Goal: Task Accomplishment & Management: Use online tool/utility

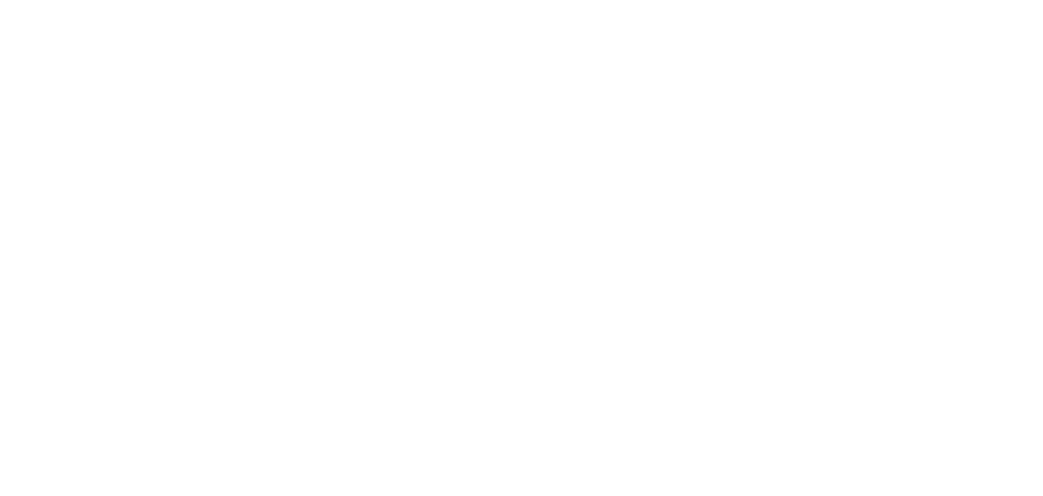
click at [407, 0] on html at bounding box center [521, 0] width 1043 height 0
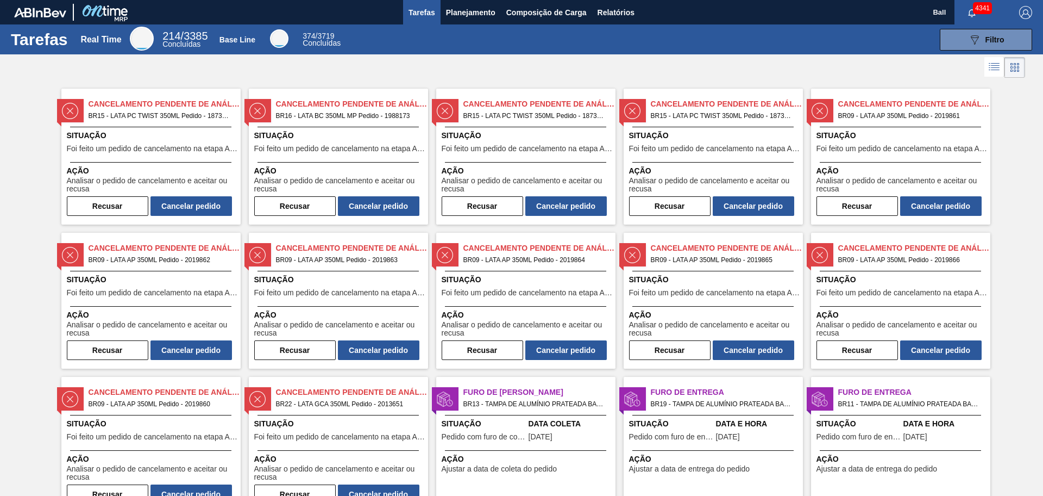
click at [413, 15] on span "Tarefas" at bounding box center [422, 12] width 27 height 13
click at [464, 10] on span "Planejamento" at bounding box center [470, 12] width 49 height 13
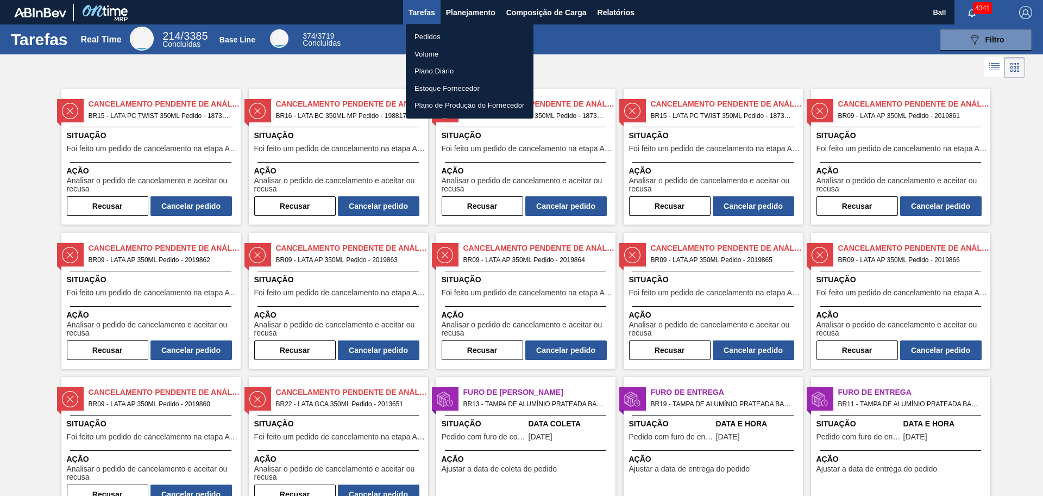
click at [437, 53] on li "Volume" at bounding box center [470, 54] width 128 height 17
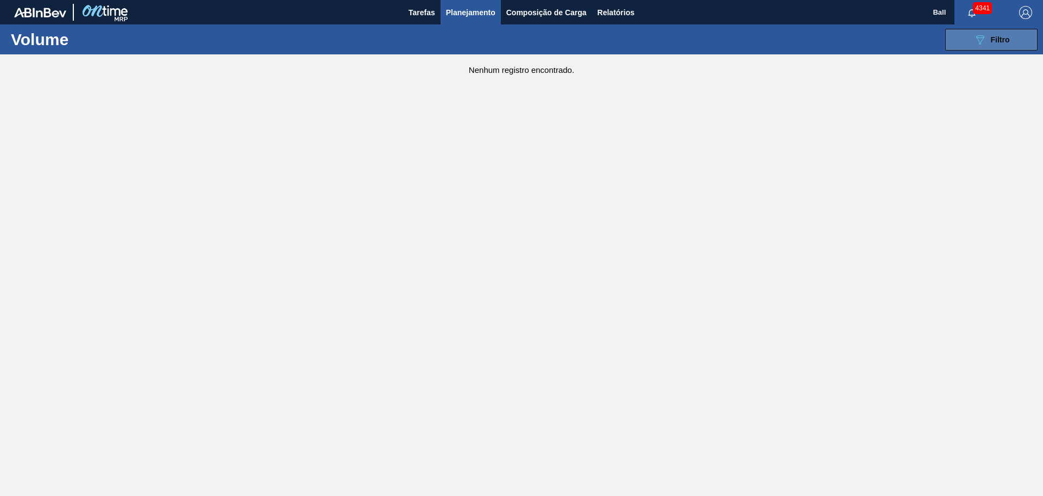
click at [1005, 47] on button "089F7B8B-B2A5-4AFE-B5C0-19BA573D28AC Filtro" at bounding box center [992, 40] width 92 height 22
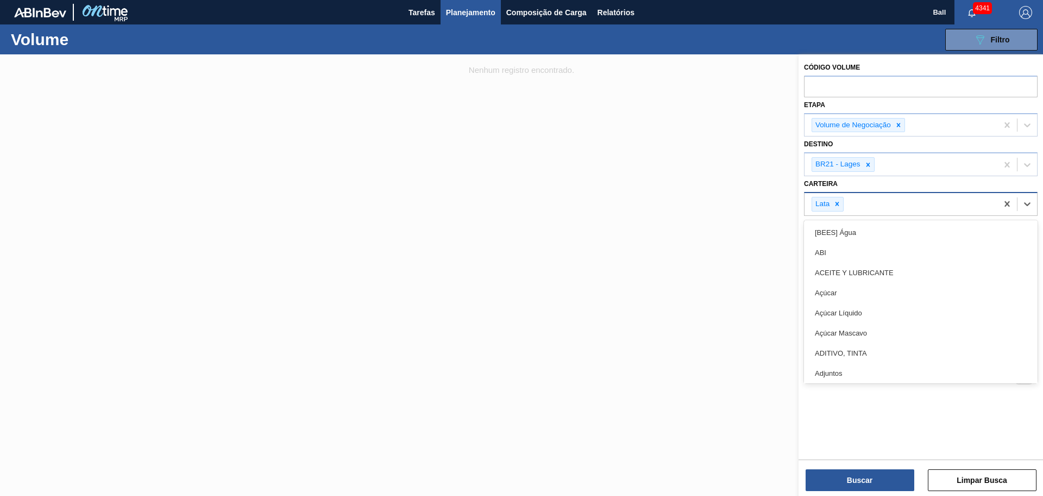
click at [888, 203] on div "Lata" at bounding box center [901, 204] width 193 height 22
type input "lata"
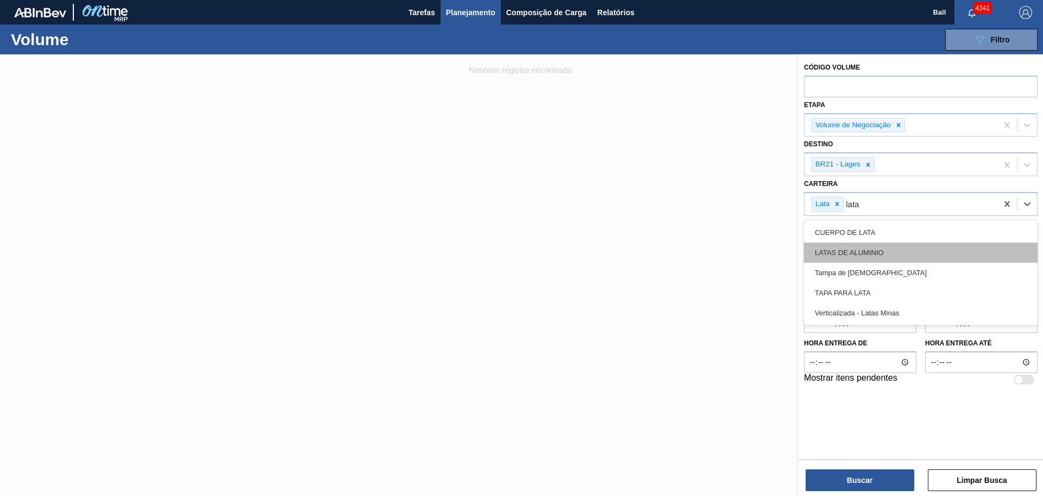
click at [895, 255] on div "LATAS DE ALUMINIO" at bounding box center [921, 252] width 234 height 20
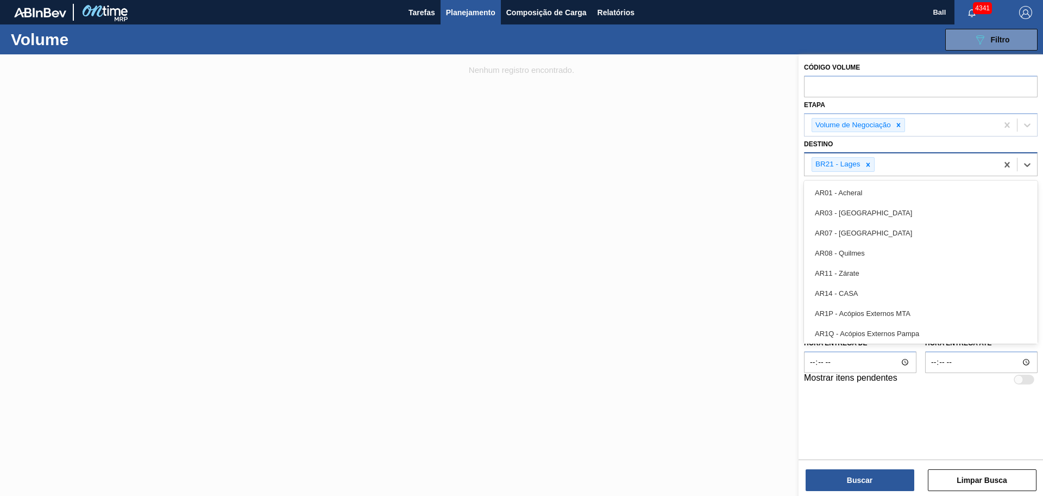
click at [904, 168] on div "BR21 - Lages" at bounding box center [901, 164] width 193 height 22
type input "via"
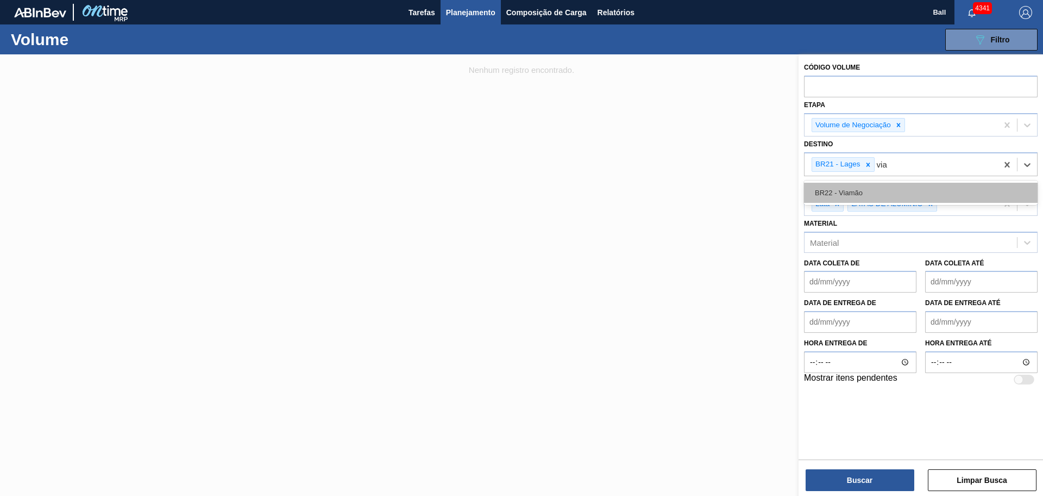
click at [905, 186] on div "BR22 - Viamão" at bounding box center [921, 193] width 234 height 20
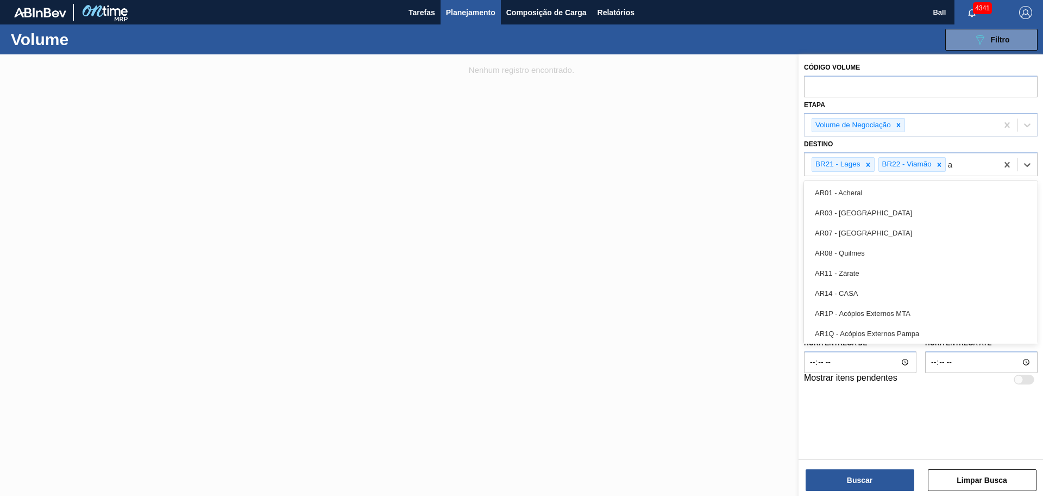
type input "ag"
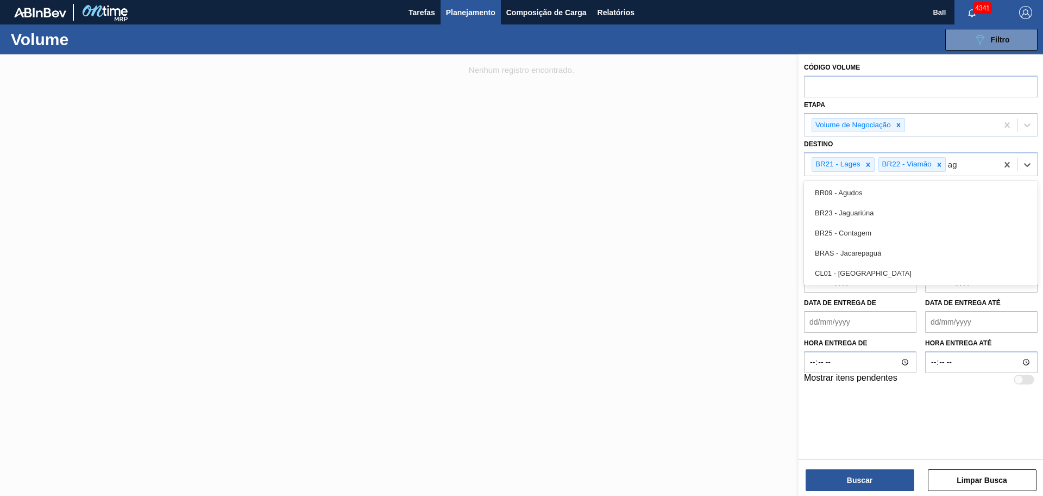
click at [905, 186] on div "BR09 - Agudos" at bounding box center [921, 193] width 234 height 20
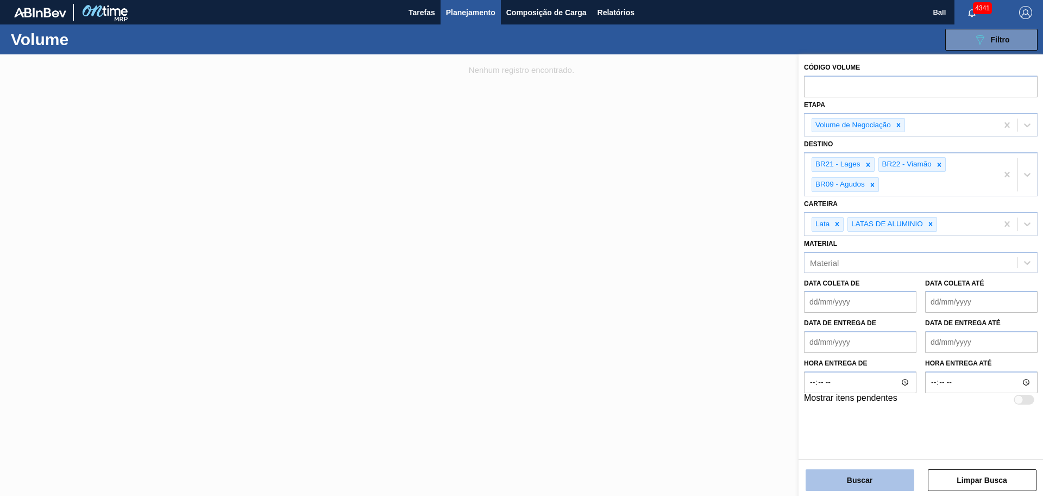
click at [871, 475] on button "Buscar" at bounding box center [860, 480] width 109 height 22
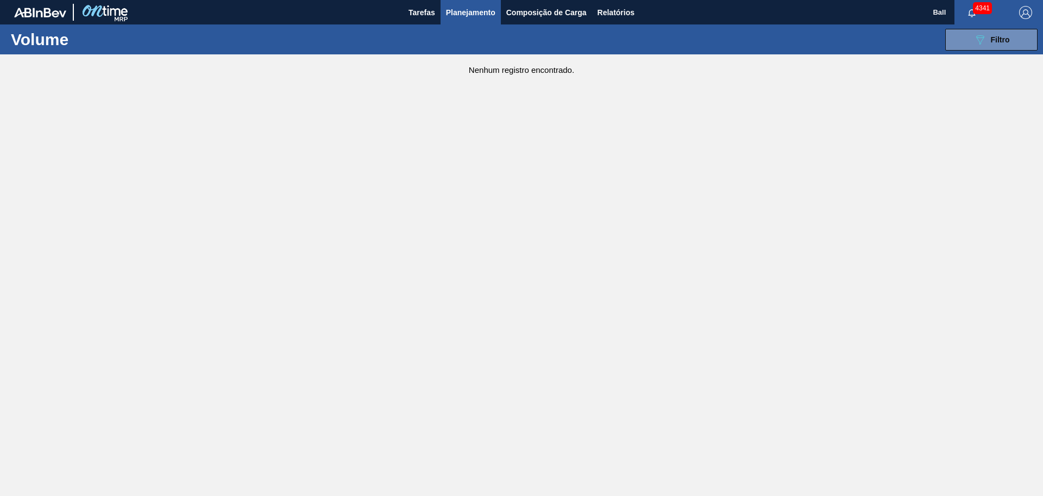
click at [469, 21] on button "Planejamento" at bounding box center [471, 12] width 60 height 24
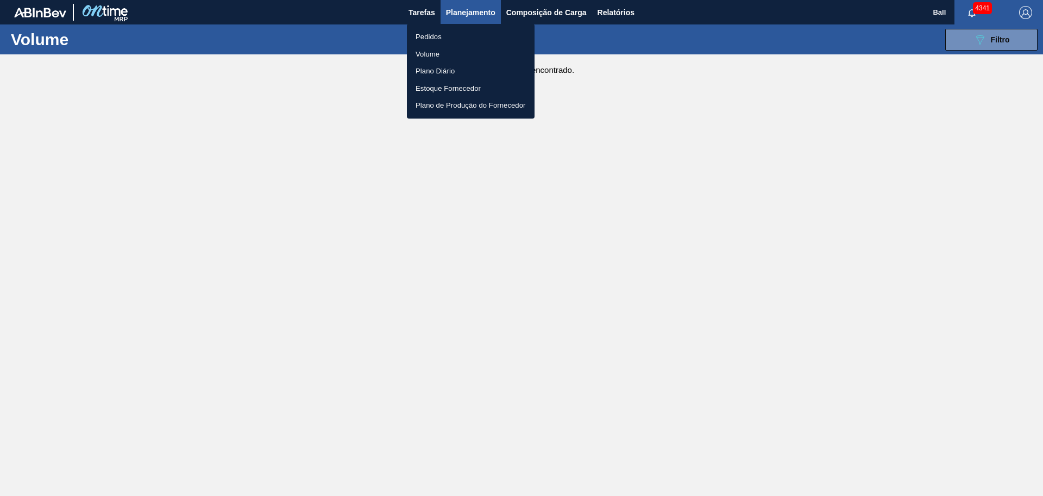
click at [453, 38] on li "Pedidos" at bounding box center [471, 36] width 128 height 17
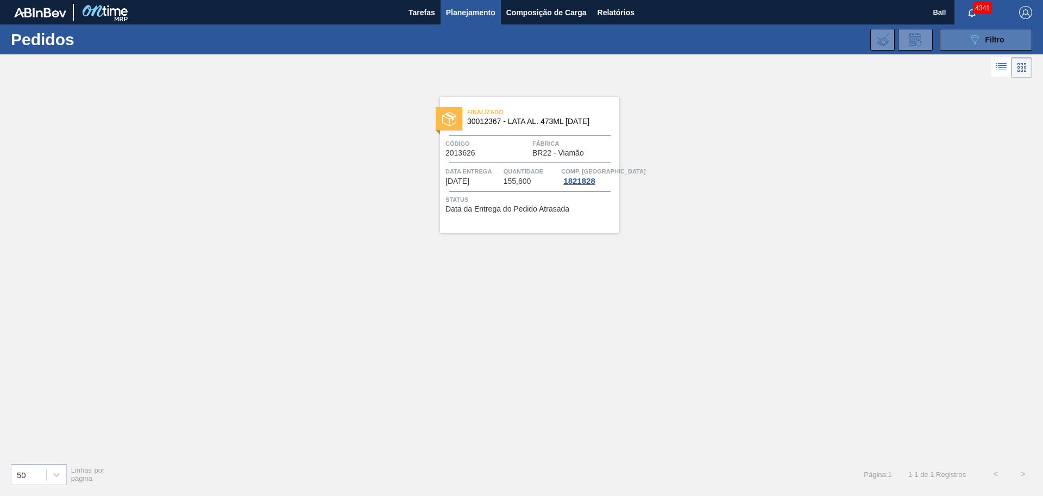
click at [954, 41] on button "089F7B8B-B2A5-4AFE-B5C0-19BA573D28AC Filtro" at bounding box center [986, 40] width 92 height 22
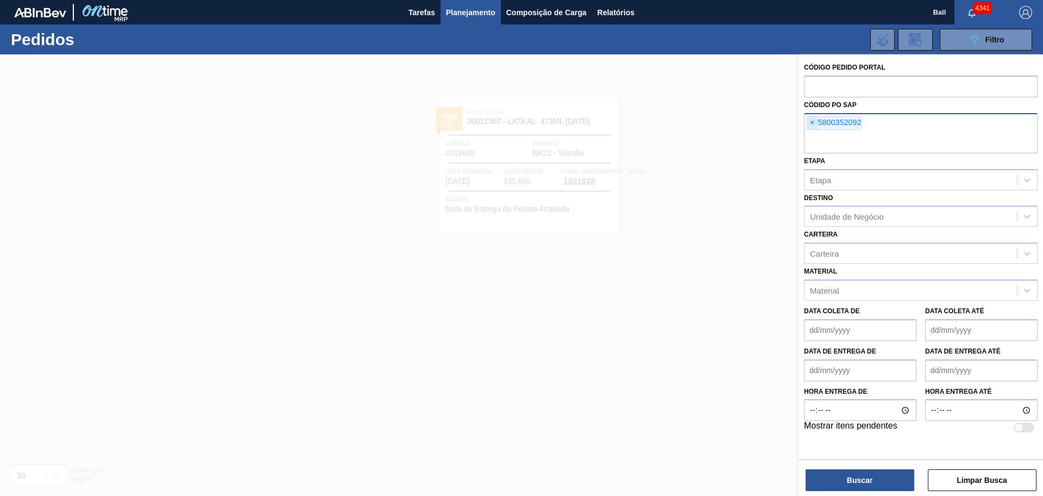
click at [809, 121] on span "×" at bounding box center [812, 122] width 10 height 13
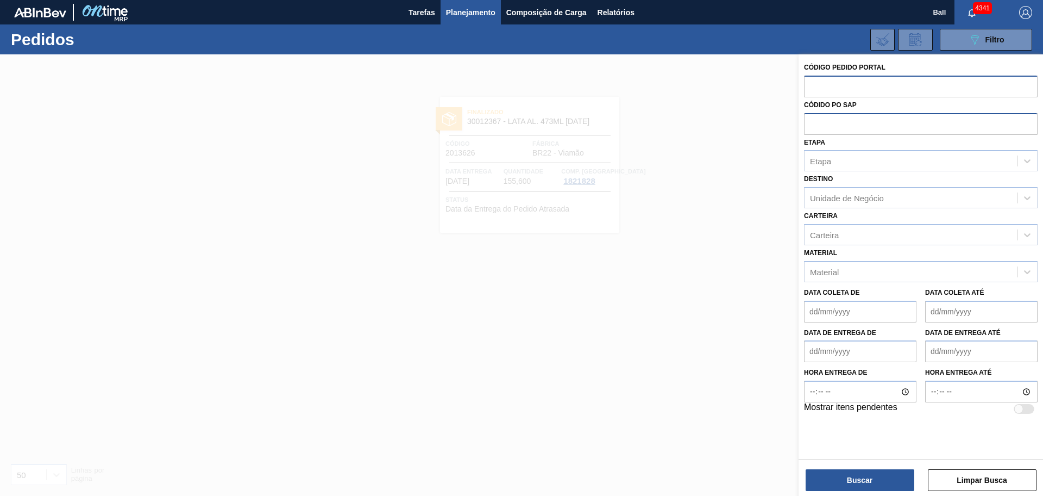
click at [861, 85] on input "text" at bounding box center [921, 86] width 234 height 21
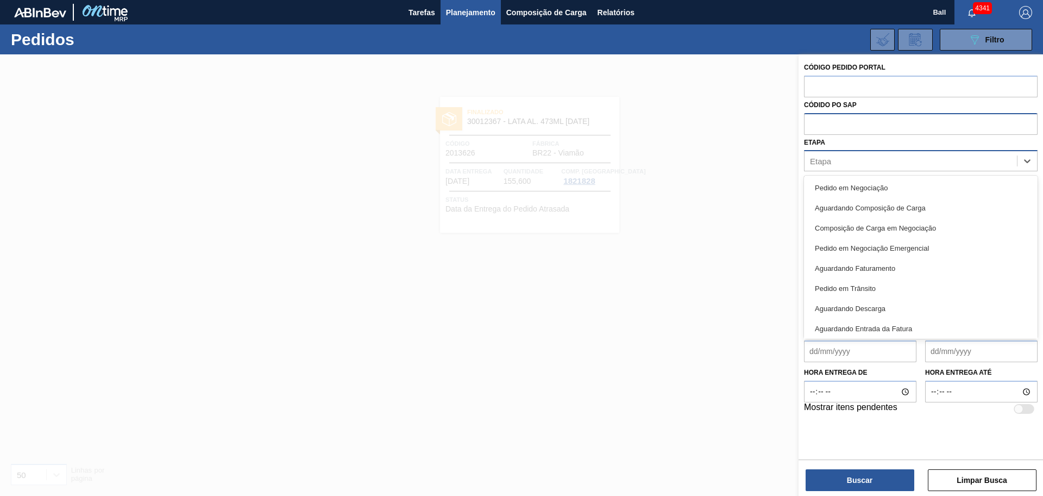
click at [863, 161] on div "Etapa" at bounding box center [911, 161] width 212 height 16
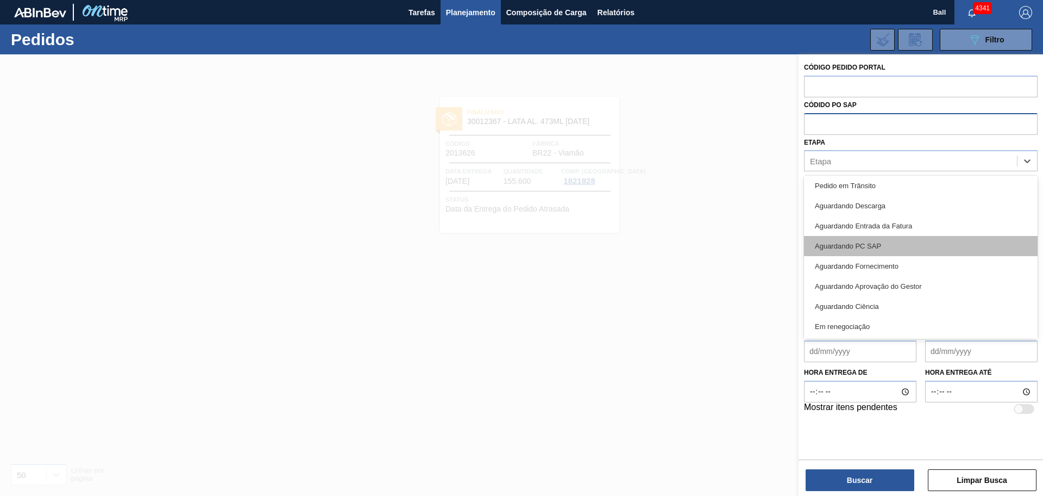
scroll to position [136, 0]
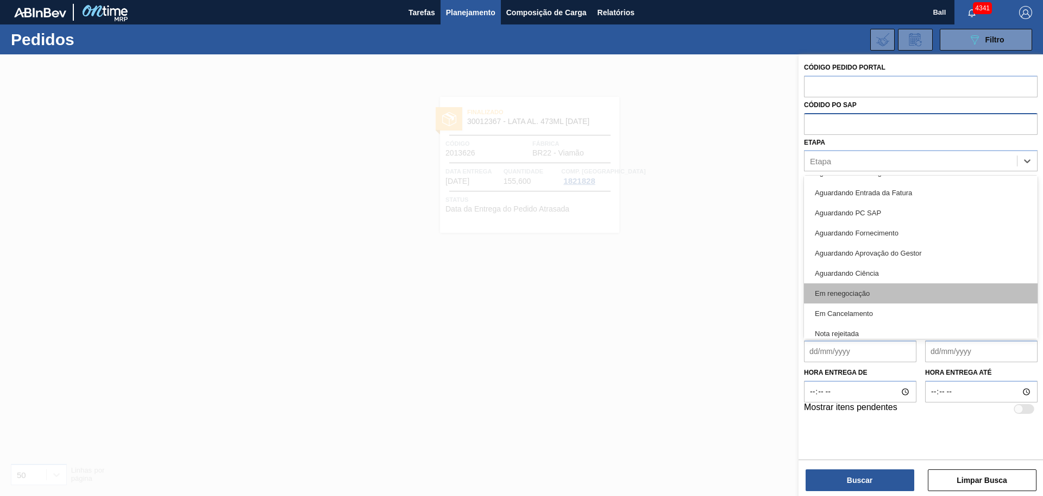
click at [874, 289] on div "Em renegociação" at bounding box center [921, 293] width 234 height 20
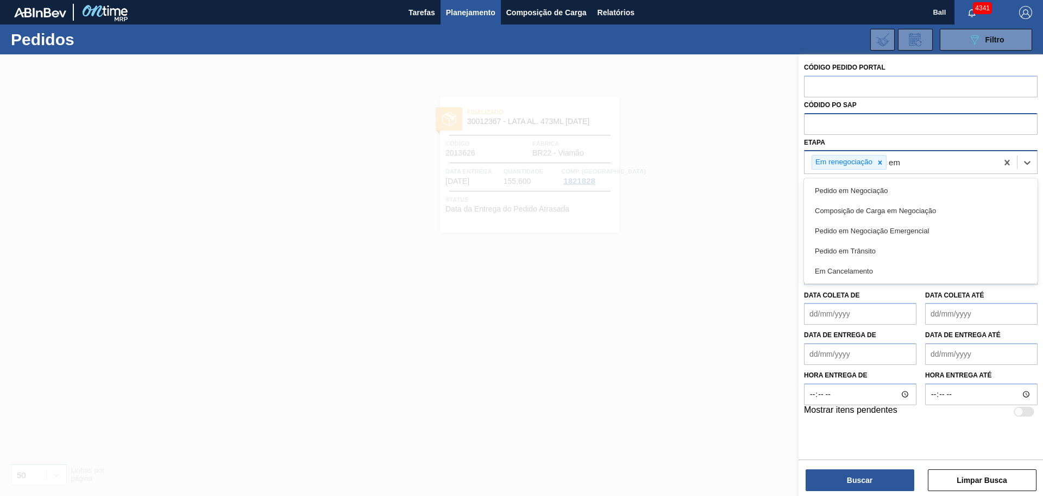
type input "em c"
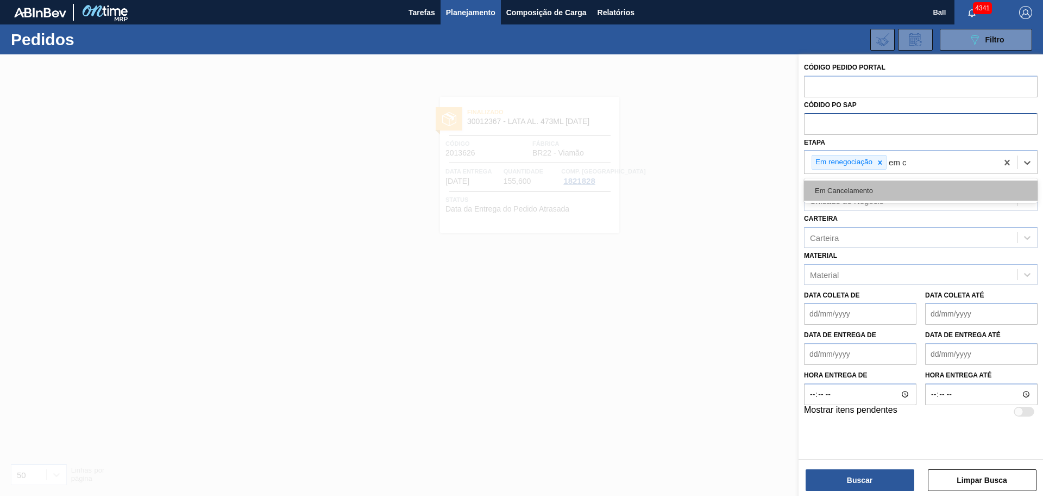
click at [907, 183] on div "Em Cancelamento" at bounding box center [921, 190] width 234 height 20
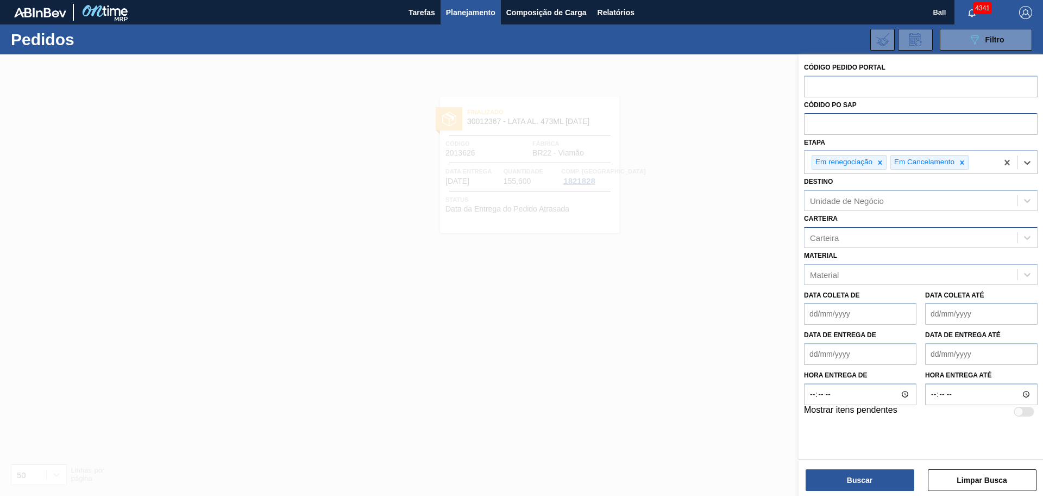
click at [886, 240] on div "Carteira" at bounding box center [911, 237] width 212 height 16
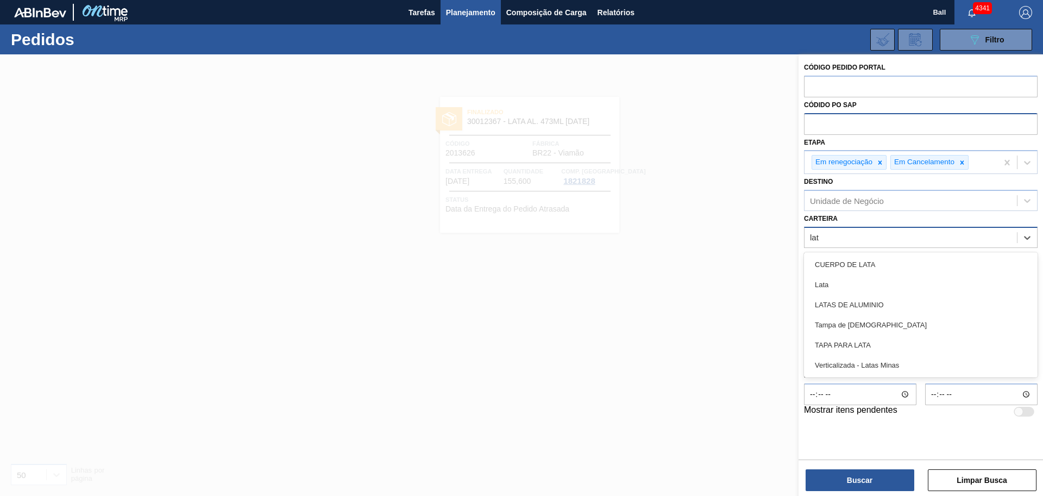
type input "lata"
click at [871, 281] on div "Lata" at bounding box center [921, 284] width 234 height 20
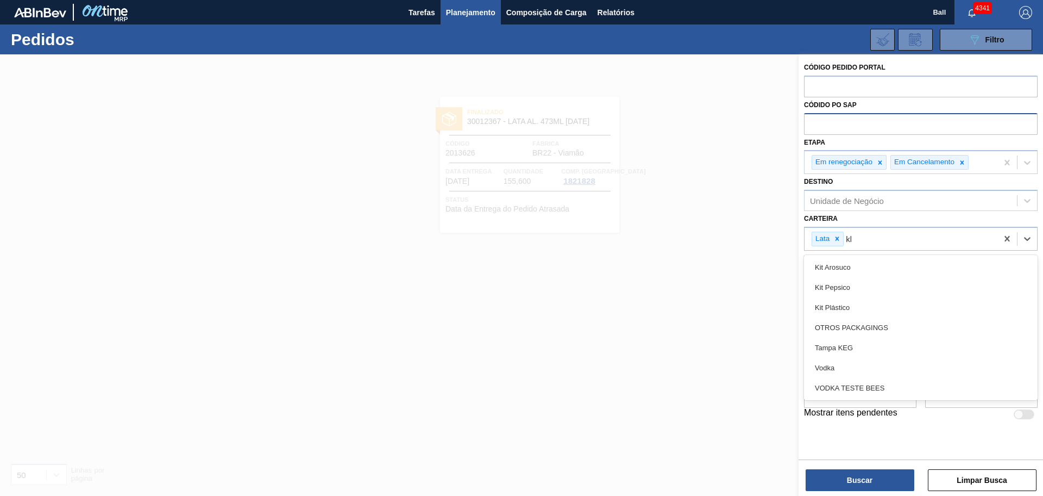
type input "k"
type input "lata"
click at [871, 281] on div "LATAS DE ALUMINIO" at bounding box center [921, 287] width 234 height 20
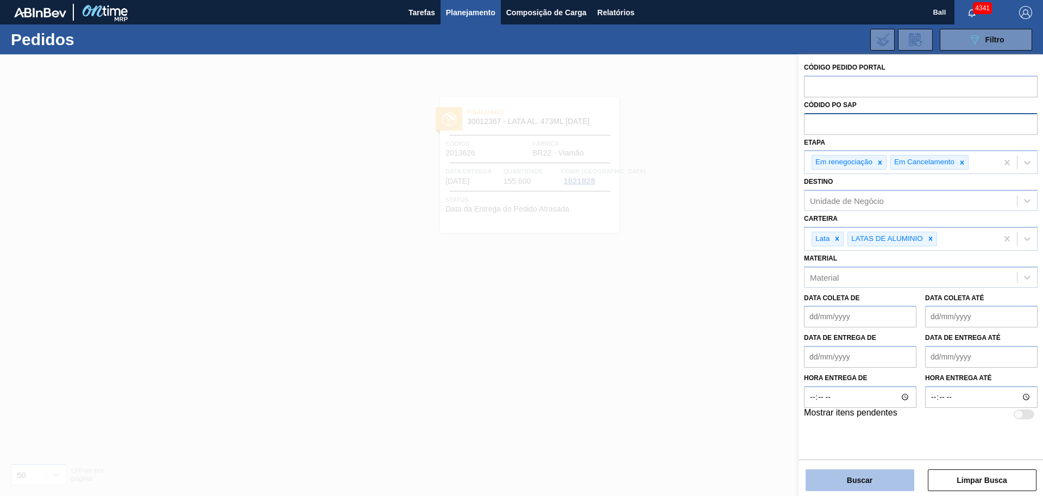
click at [863, 478] on button "Buscar" at bounding box center [860, 480] width 109 height 22
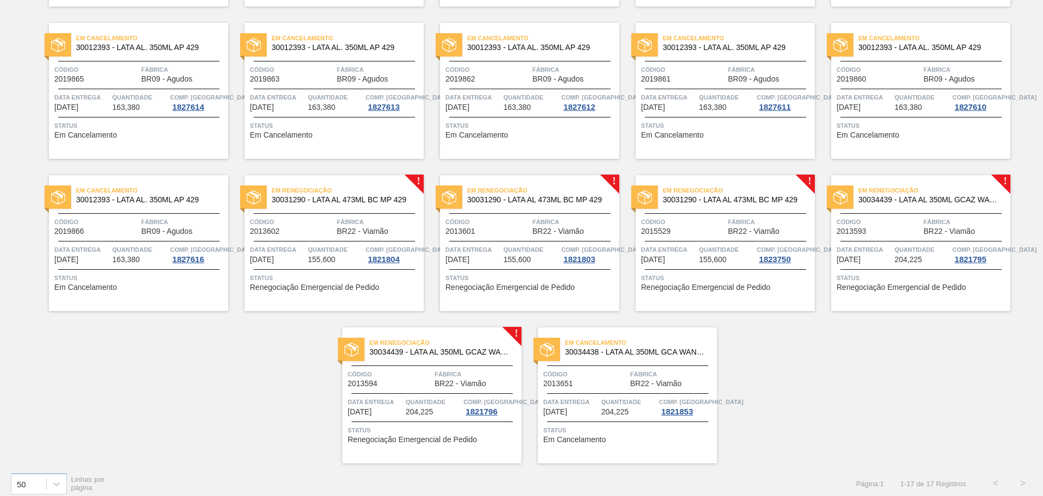
scroll to position [234, 0]
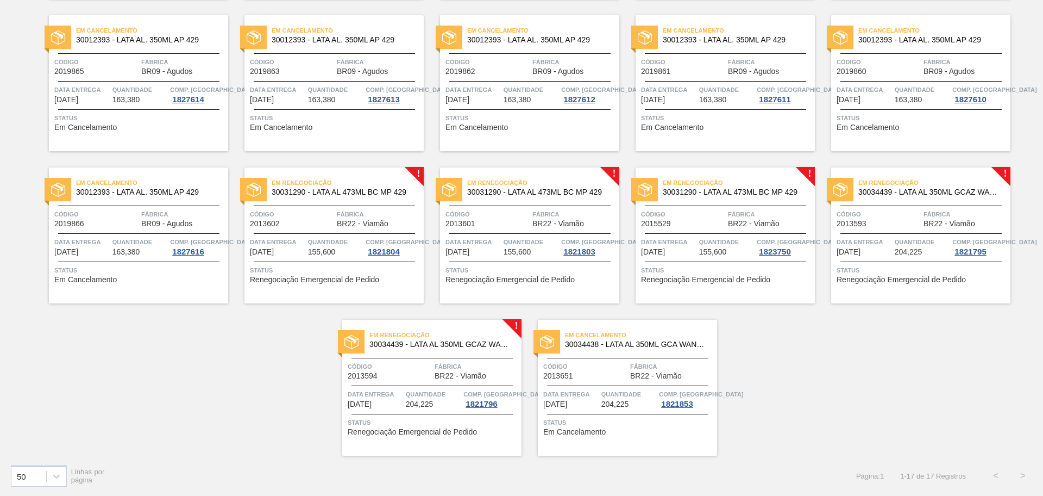
click at [428, 381] on div "Em renegociação 30034439 - LATA AL 350ML GCAZ WANDINHA Código 2013594 Fábrica B…" at bounding box center [431, 388] width 179 height 136
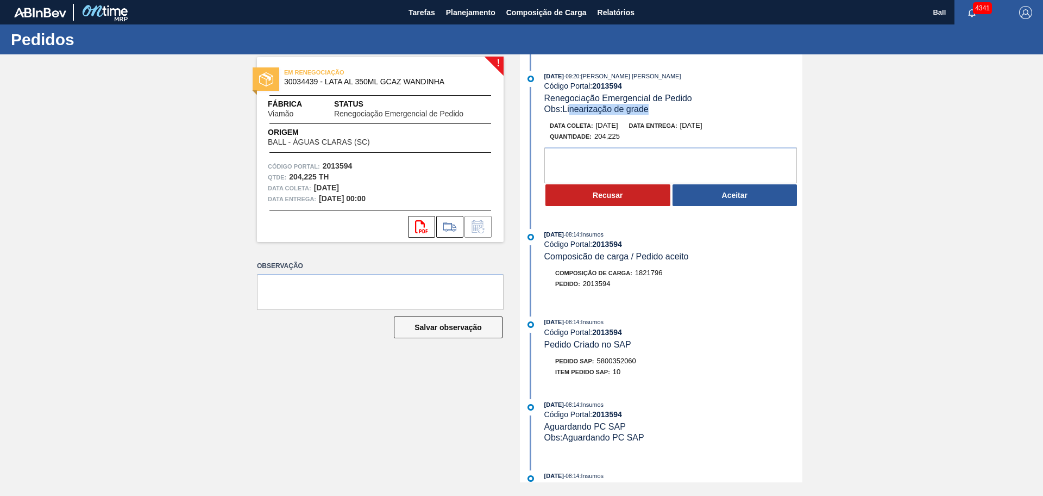
drag, startPoint x: 577, startPoint y: 113, endPoint x: 665, endPoint y: 114, distance: 87.5
click at [658, 112] on div "Obs: Linearização de grade" at bounding box center [673, 109] width 258 height 11
click at [687, 117] on div "[DATE] 09:20 : [PERSON_NAME] [PERSON_NAME] Código Portal: 2013594 Renegociação …" at bounding box center [663, 142] width 280 height 142
drag, startPoint x: 633, startPoint y: 124, endPoint x: 591, endPoint y: 128, distance: 42.0
click at [591, 128] on div "Data [PERSON_NAME]: [DATE] Data entrega: [DATE]" at bounding box center [679, 125] width 258 height 11
